Goal: Complete application form

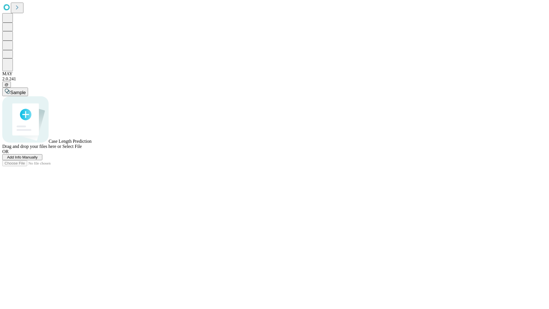
click at [38, 159] on span "Add Info Manually" at bounding box center [22, 157] width 31 height 4
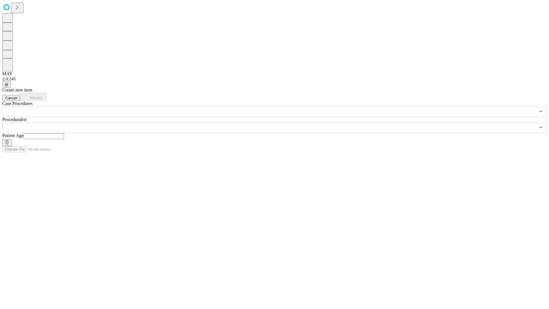
click at [64, 133] on input "text" at bounding box center [43, 136] width 41 height 6
type input "***"
click at [279, 122] on input "text" at bounding box center [269, 127] width 534 height 11
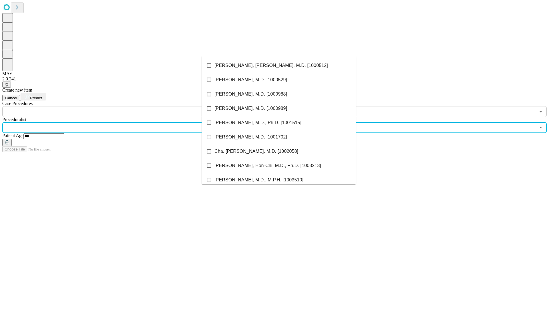
click at [279, 66] on li "[PERSON_NAME], [PERSON_NAME], M.D. [1000512]" at bounding box center [279, 65] width 155 height 14
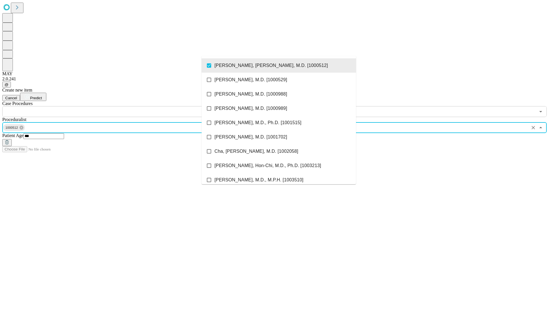
click at [120, 106] on input "text" at bounding box center [269, 111] width 534 height 11
